Goal: Information Seeking & Learning: Learn about a topic

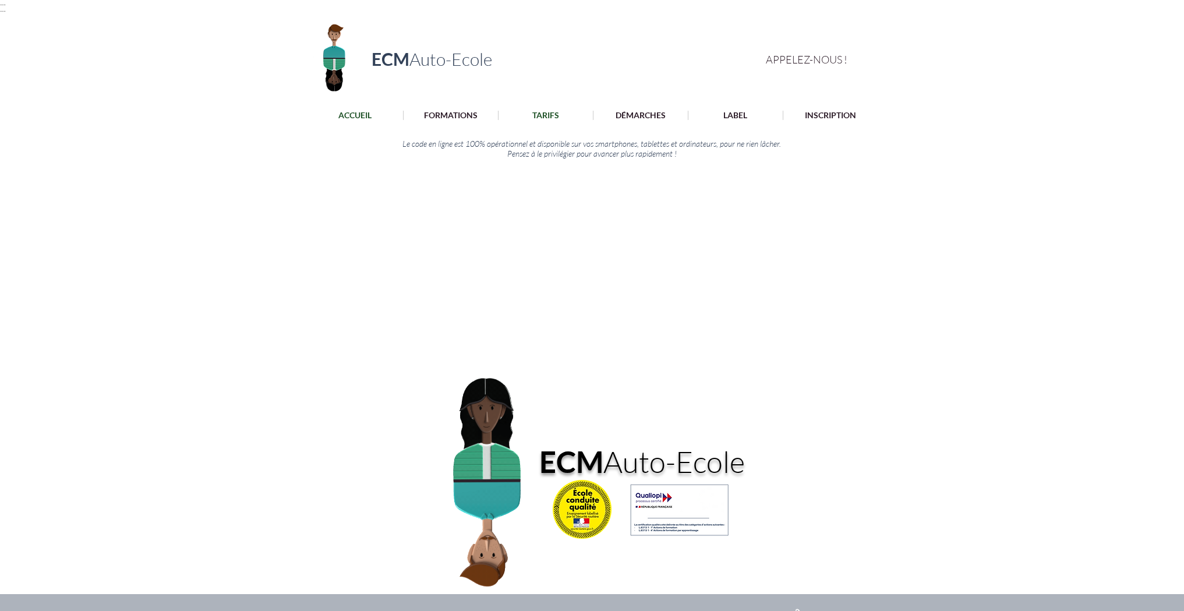
click at [546, 116] on p "TARIFS" at bounding box center [546, 115] width 38 height 9
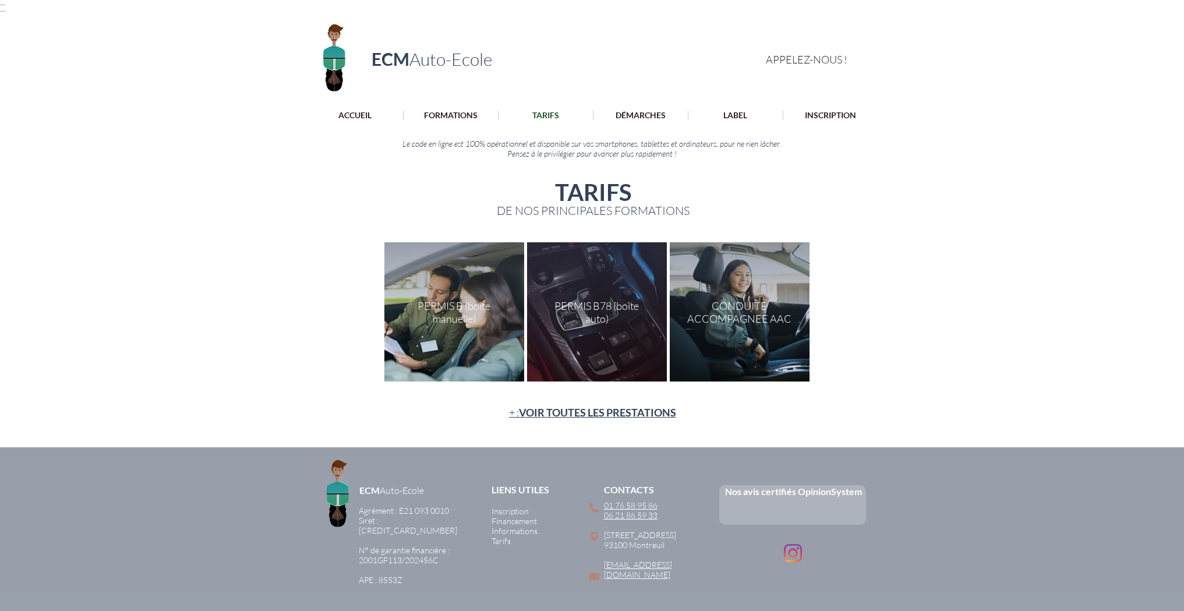
click at [543, 114] on p "TARIFS" at bounding box center [546, 115] width 38 height 9
click at [582, 412] on span "VOIR TOUTES LES PRESTATIONS" at bounding box center [597, 412] width 157 height 13
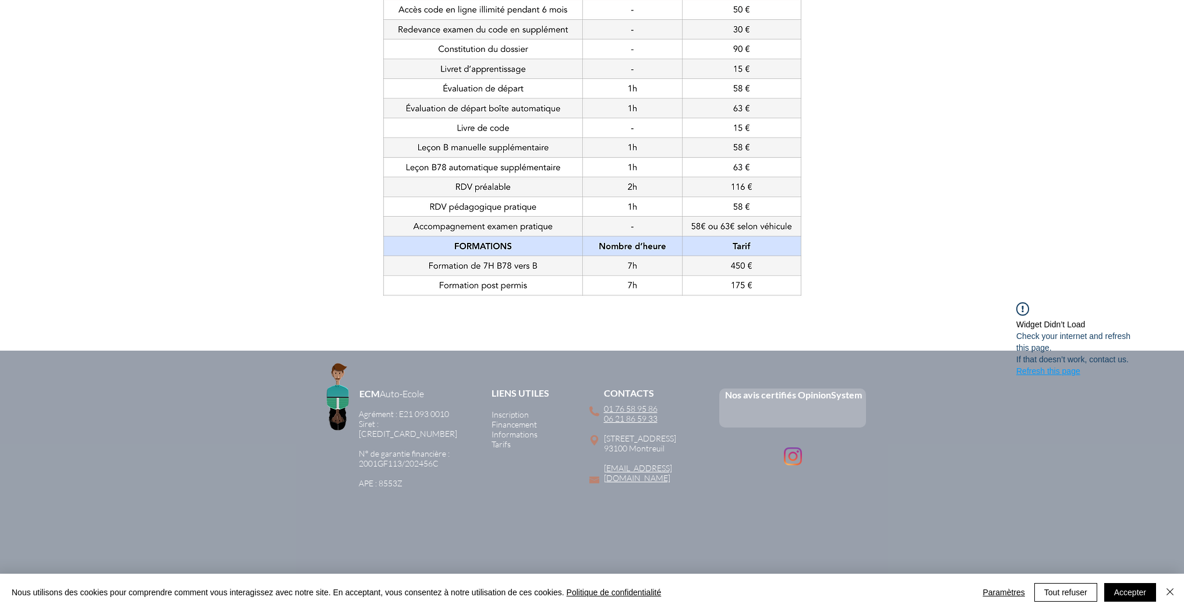
scroll to position [545, 0]
